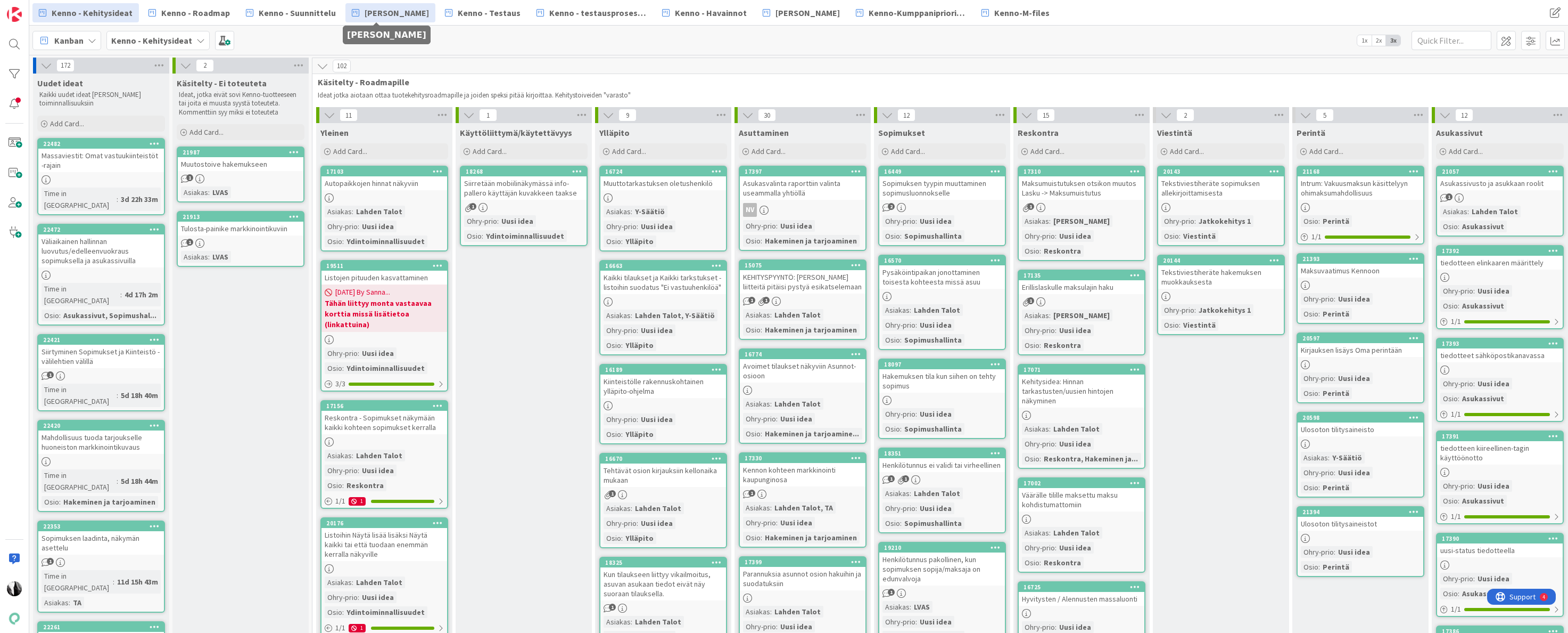
click at [370, 15] on span "[PERSON_NAME]" at bounding box center [397, 12] width 64 height 13
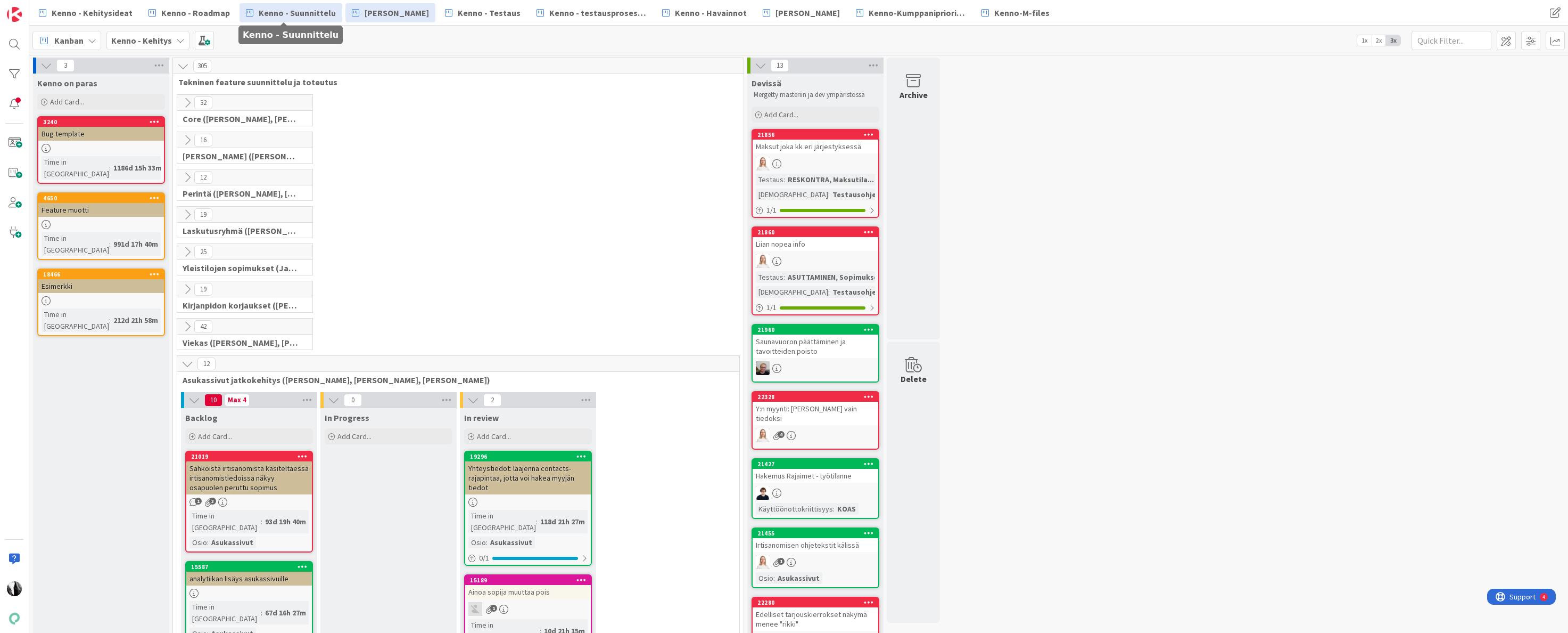
click at [314, 15] on span "Kenno - Suunnittelu" at bounding box center [297, 12] width 77 height 13
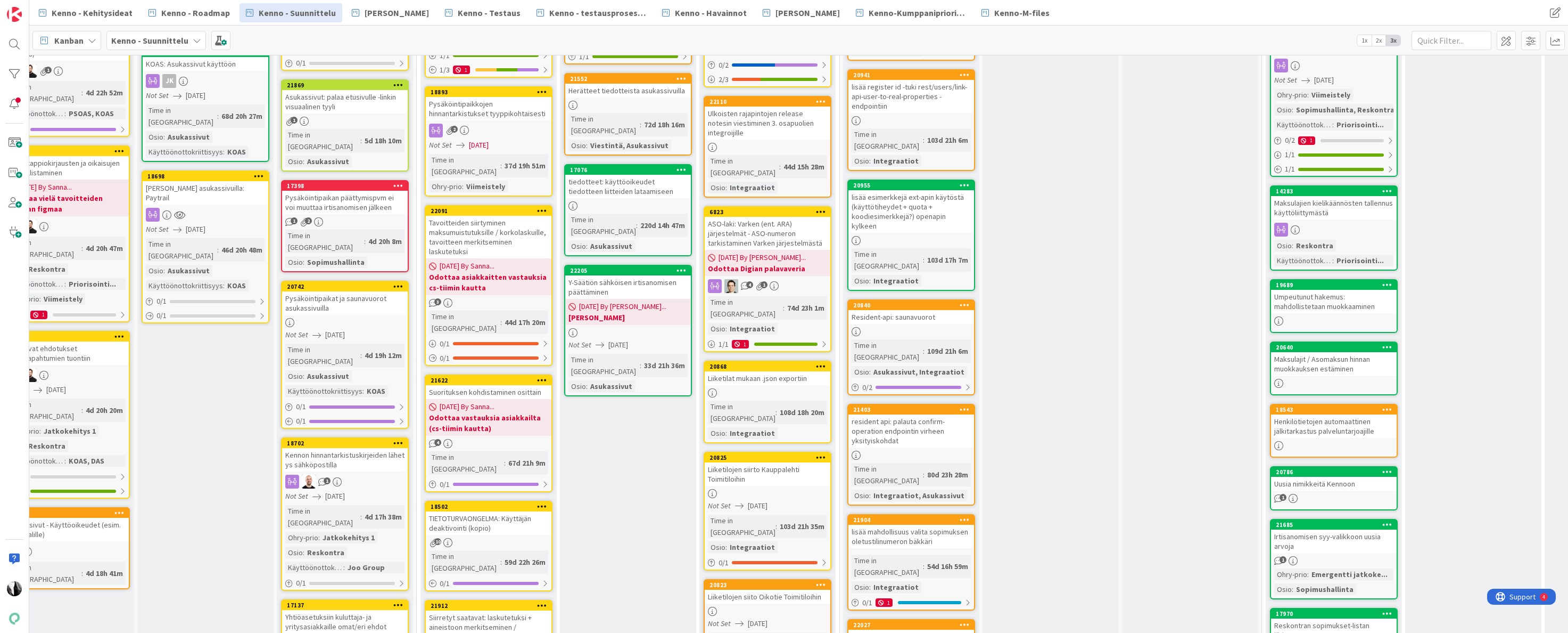
scroll to position [426, 174]
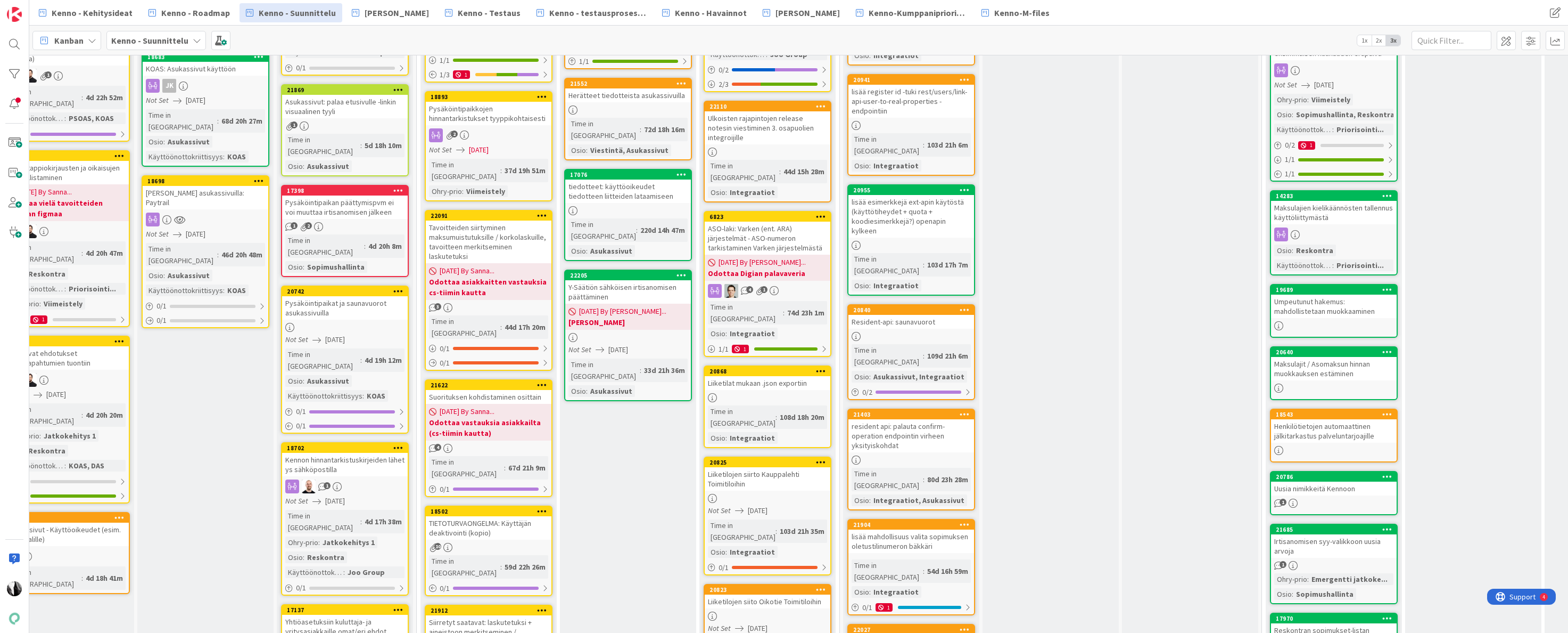
click at [800, 222] on div "ASO-laki: Varken (ent. ARA) järjestelmät - ASO-numeron tarkistaminen Varken jär…" at bounding box center [768, 238] width 125 height 33
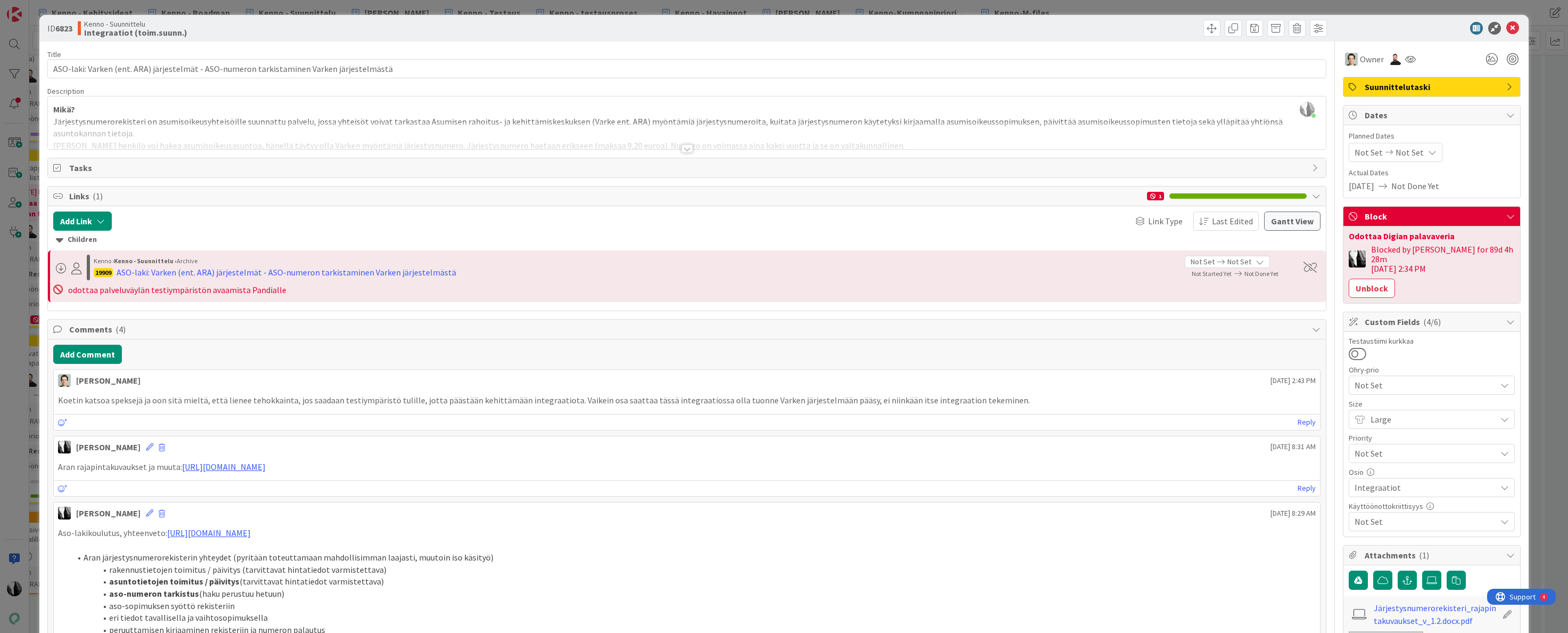
click at [688, 148] on div at bounding box center [687, 148] width 11 height 8
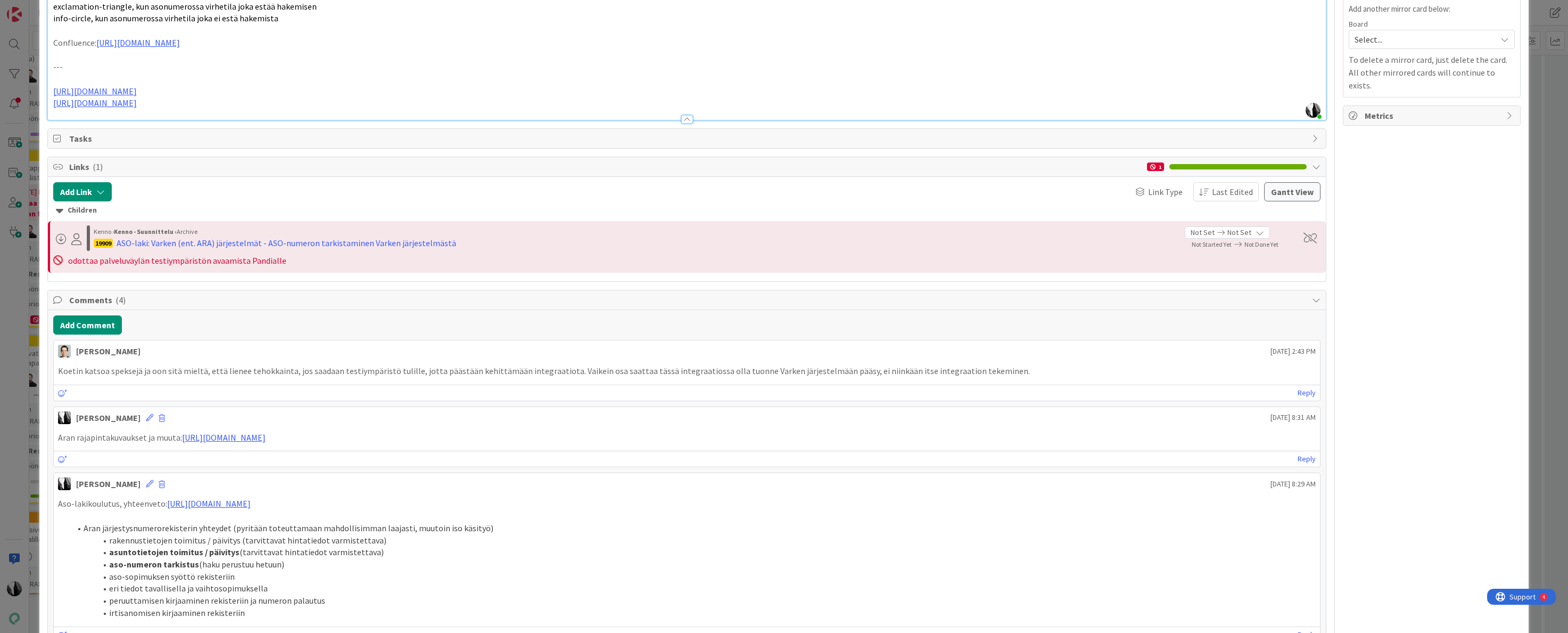
scroll to position [791, 0]
click at [86, 313] on button "Add Comment" at bounding box center [88, 322] width 69 height 19
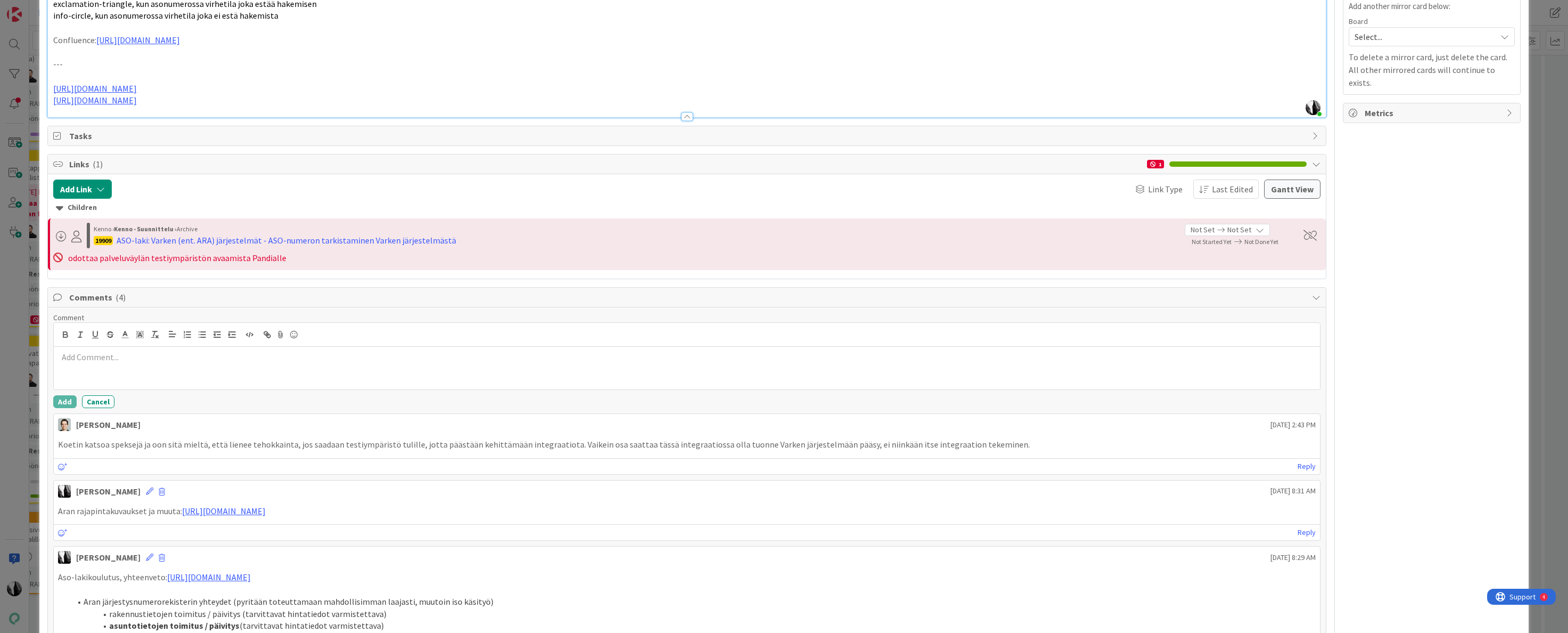
click at [157, 354] on div at bounding box center [687, 368] width 1267 height 43
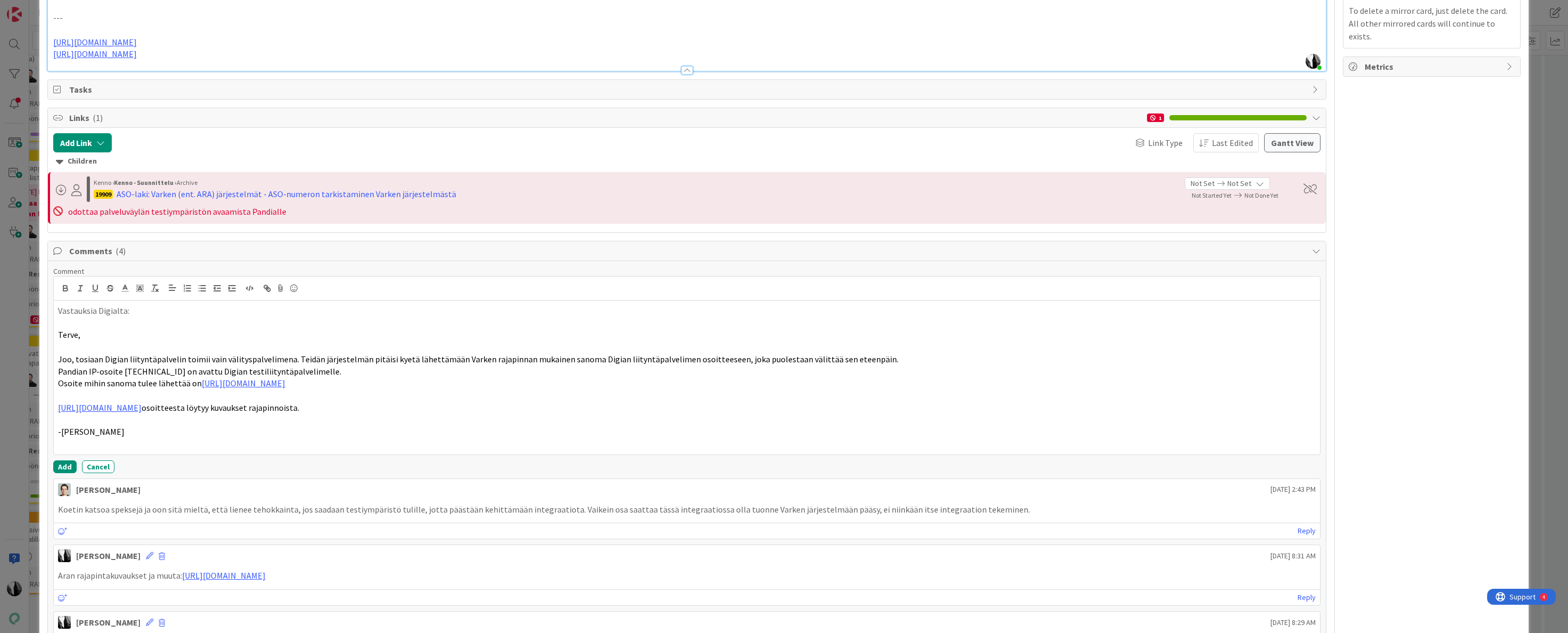
scroll to position [843, 0]
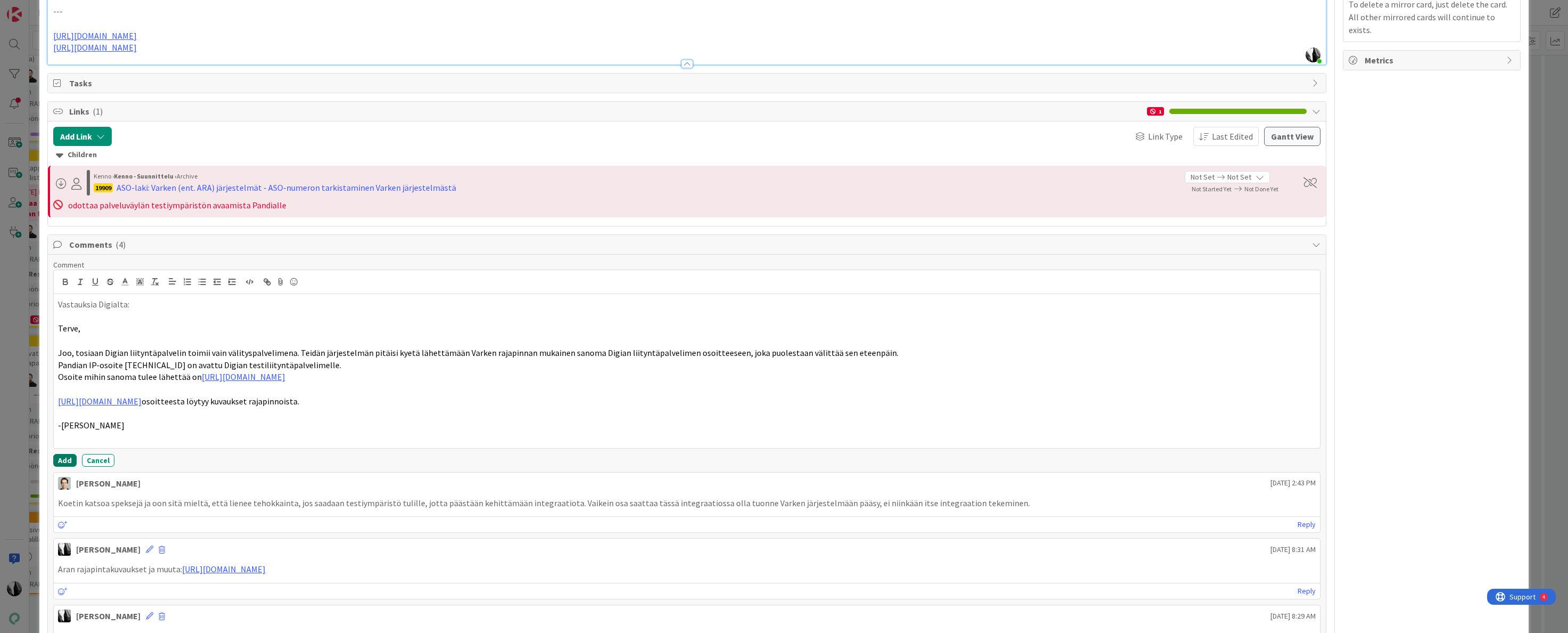
click at [66, 449] on button "Add" at bounding box center [65, 460] width 24 height 13
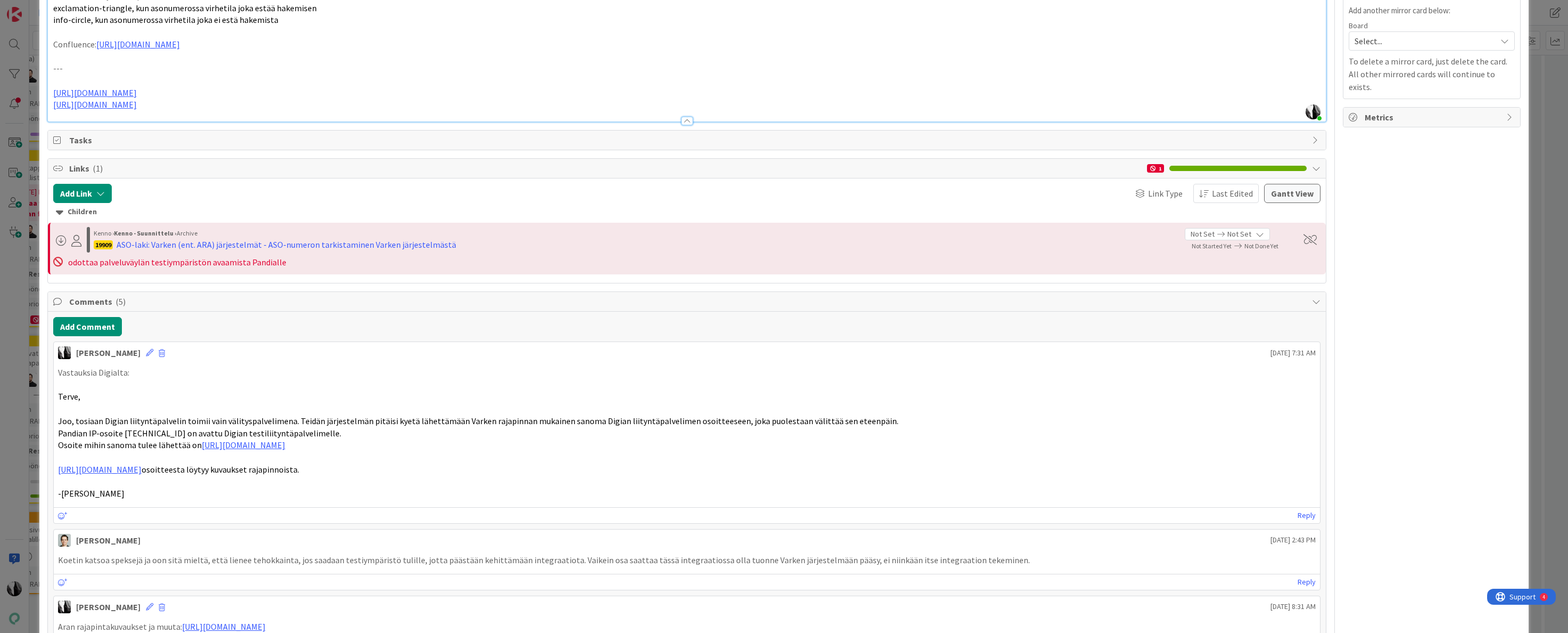
scroll to position [785, 0]
